Goal: Task Accomplishment & Management: Manage account settings

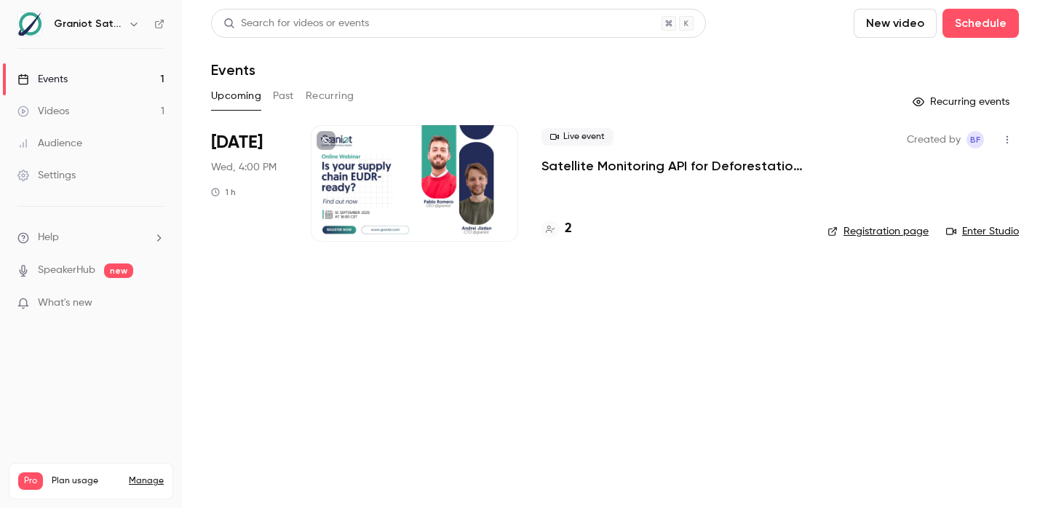
click at [570, 230] on h4 "2" at bounding box center [568, 229] width 7 height 20
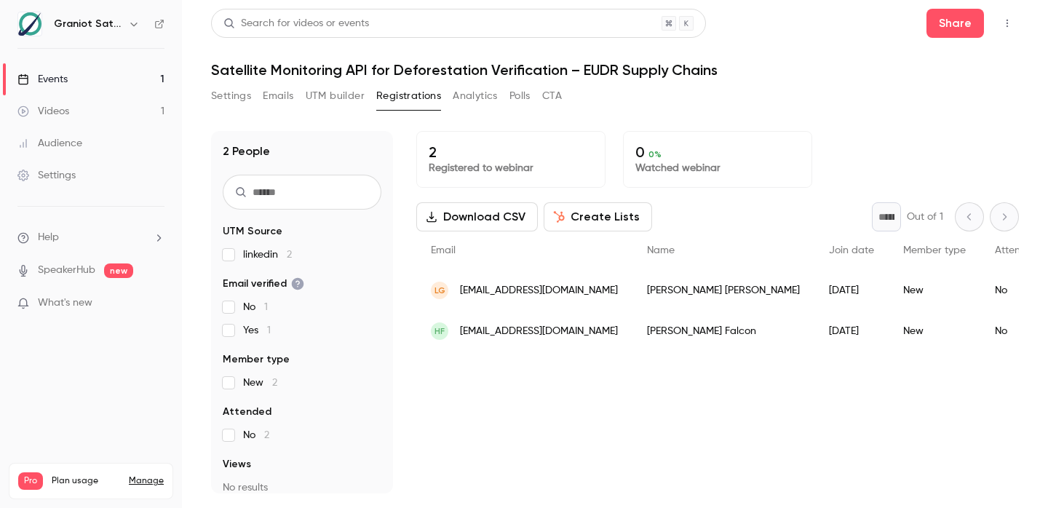
click at [461, 290] on span "[EMAIL_ADDRESS][DOMAIN_NAME]" at bounding box center [539, 290] width 158 height 15
click at [404, 101] on button "Registrations" at bounding box center [408, 95] width 65 height 23
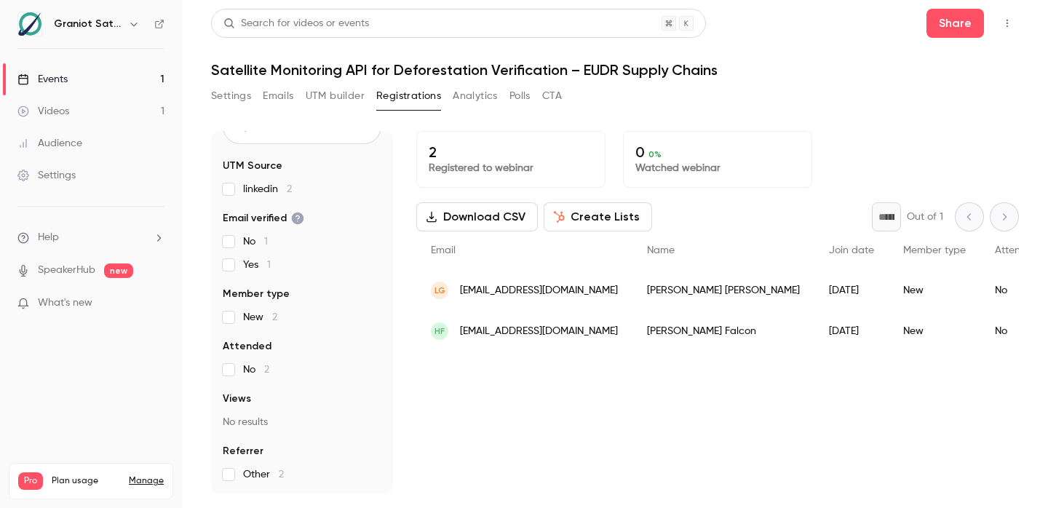
click at [218, 102] on button "Settings" at bounding box center [231, 95] width 40 height 23
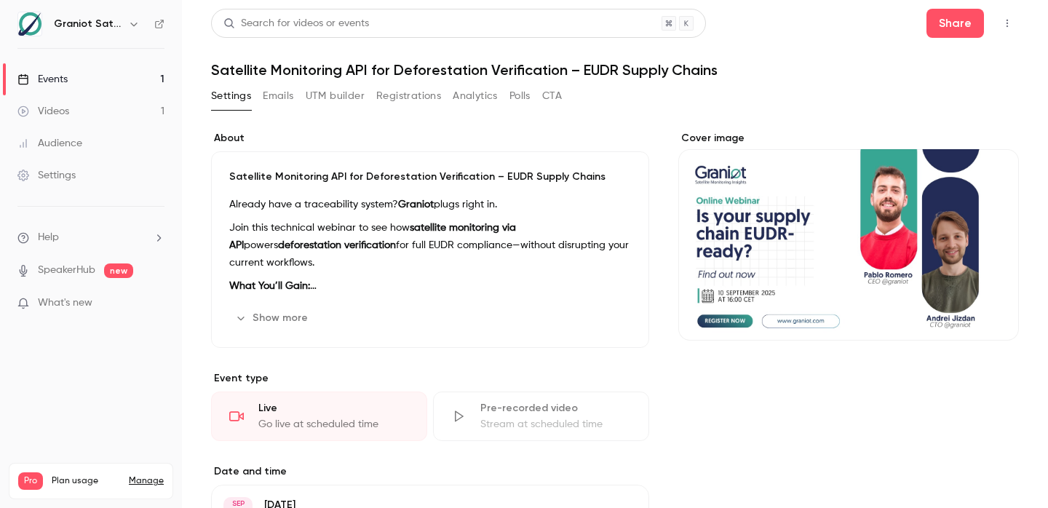
click at [552, 101] on button "CTA" at bounding box center [552, 95] width 20 height 23
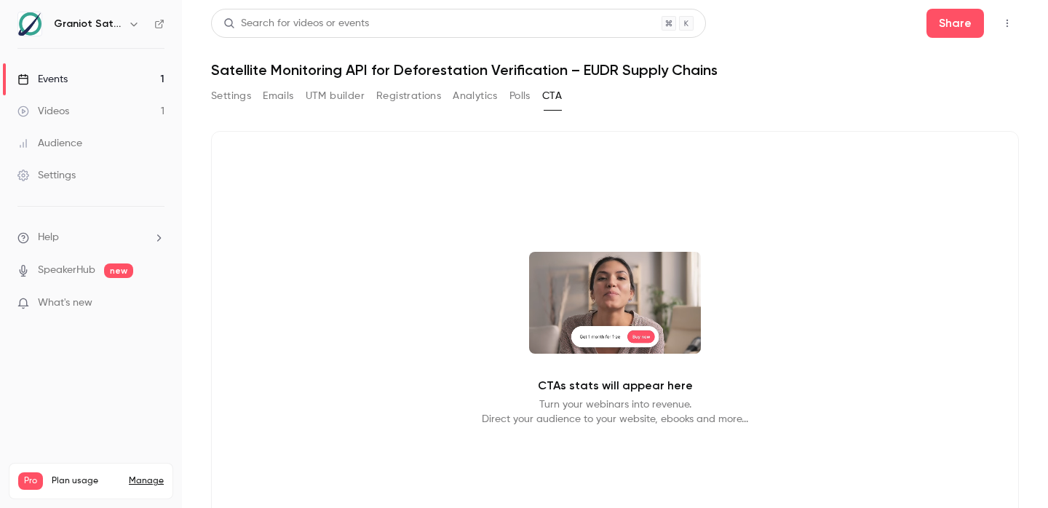
click at [520, 98] on button "Polls" at bounding box center [519, 95] width 21 height 23
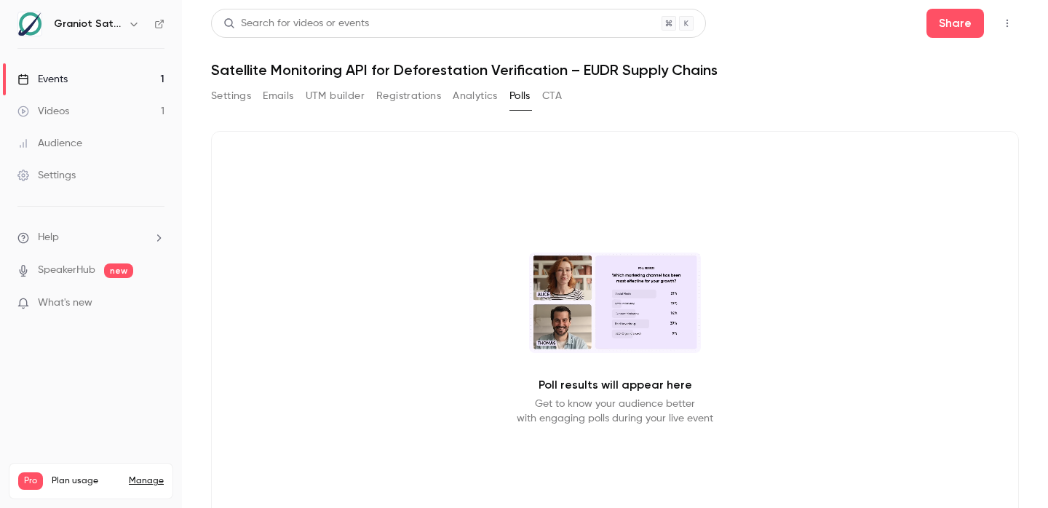
click at [485, 98] on button "Analytics" at bounding box center [475, 95] width 45 height 23
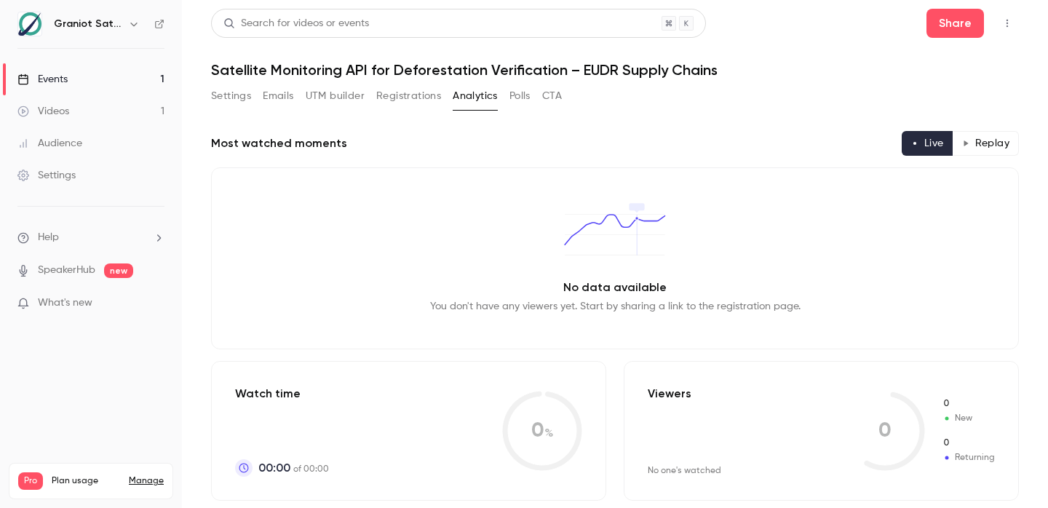
click at [429, 100] on button "Registrations" at bounding box center [408, 95] width 65 height 23
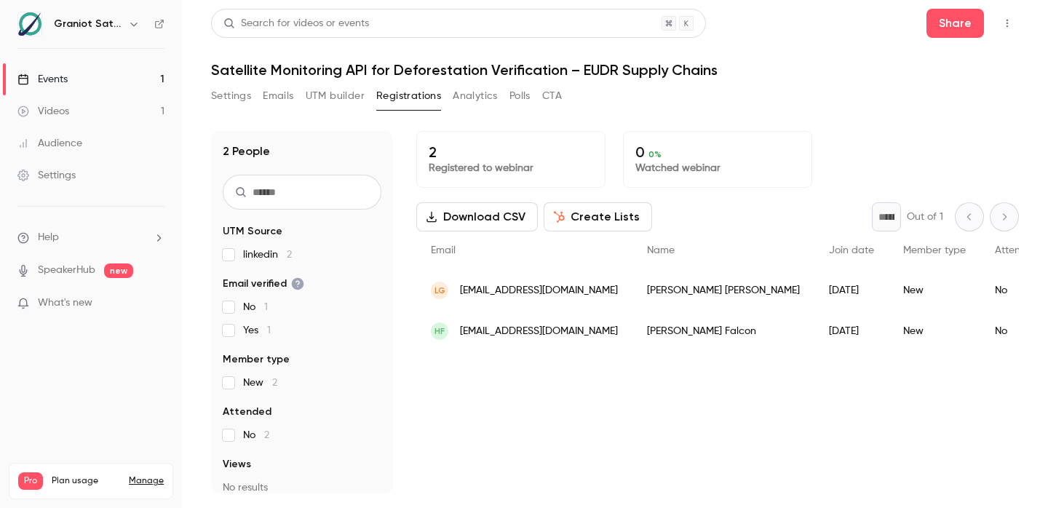
click at [335, 105] on button "UTM builder" at bounding box center [335, 95] width 59 height 23
